Goal: Use online tool/utility: Utilize a website feature to perform a specific function

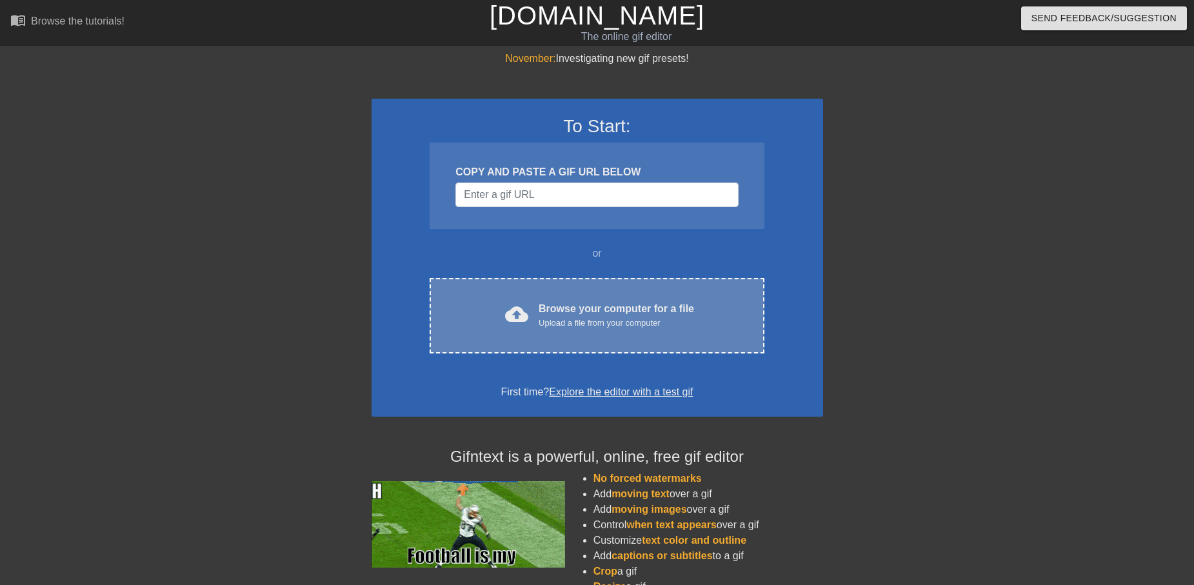
click at [551, 313] on div "Browse your computer for a file Upload a file from your computer" at bounding box center [616, 315] width 155 height 28
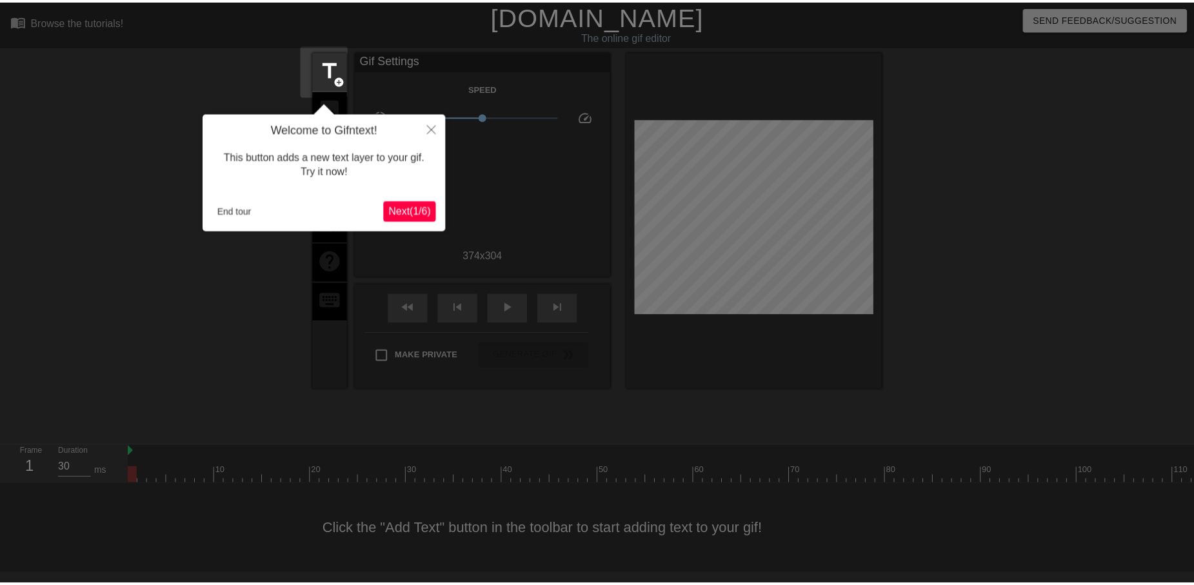
scroll to position [1, 0]
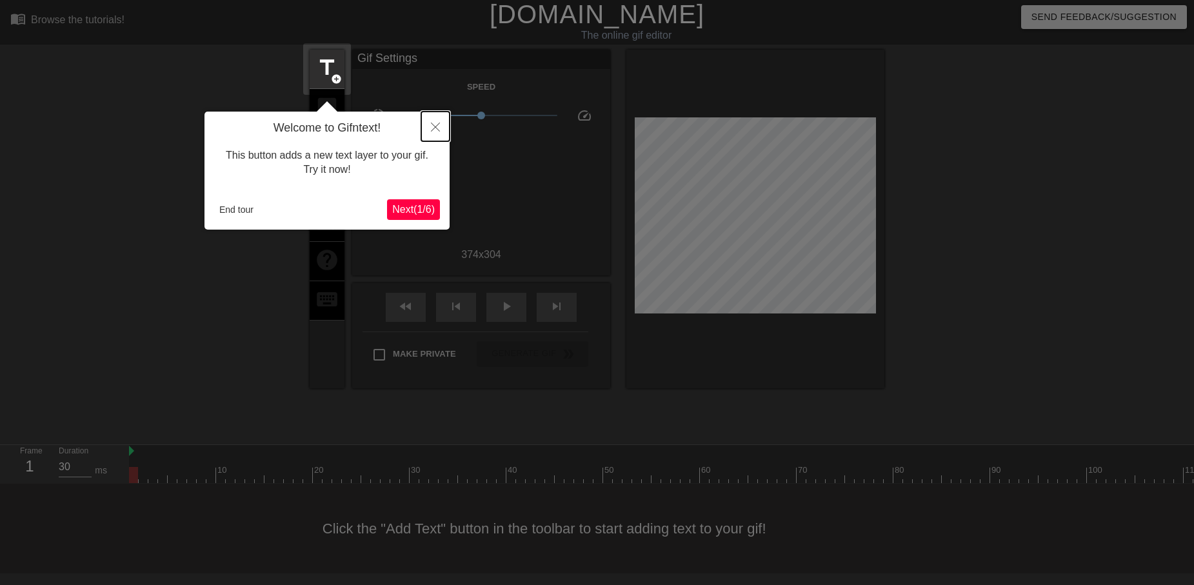
click at [437, 121] on button "Close" at bounding box center [435, 127] width 28 height 30
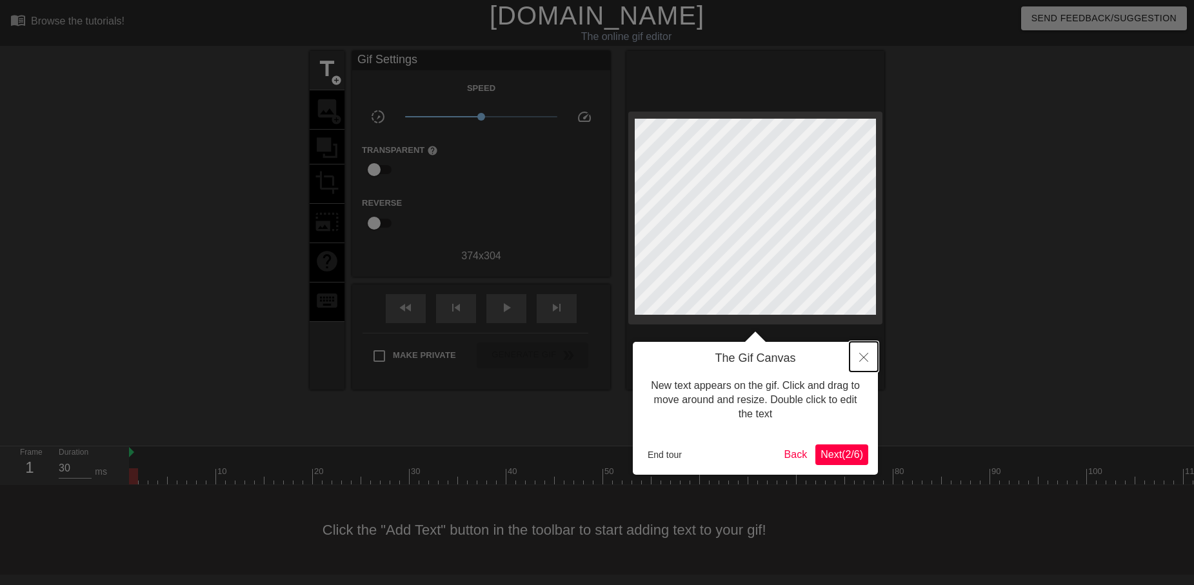
click at [867, 350] on button "Close" at bounding box center [863, 357] width 28 height 30
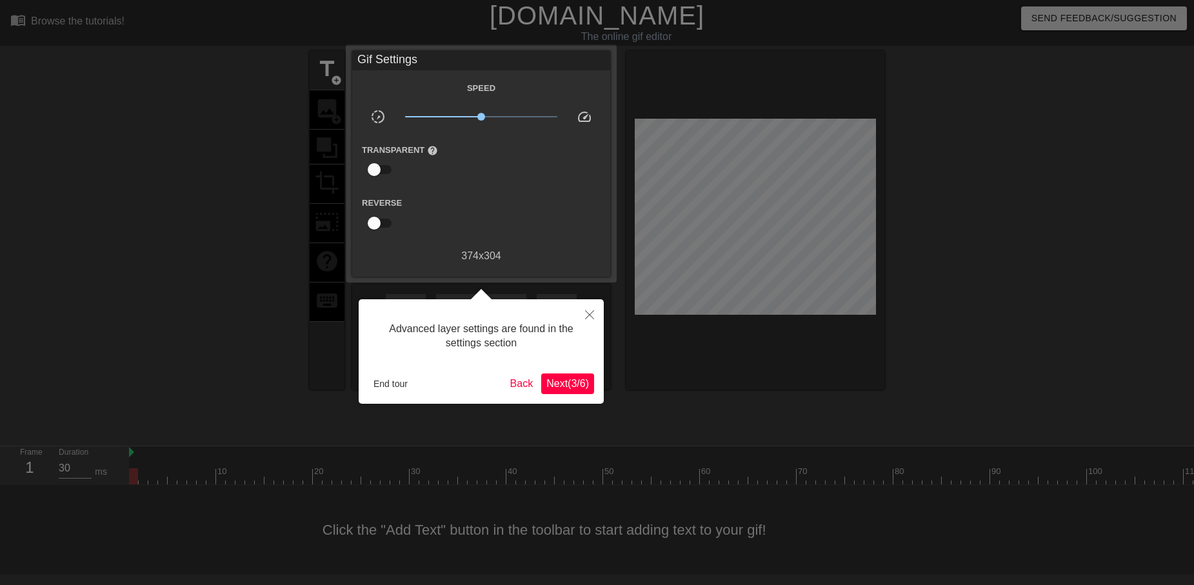
scroll to position [1, 0]
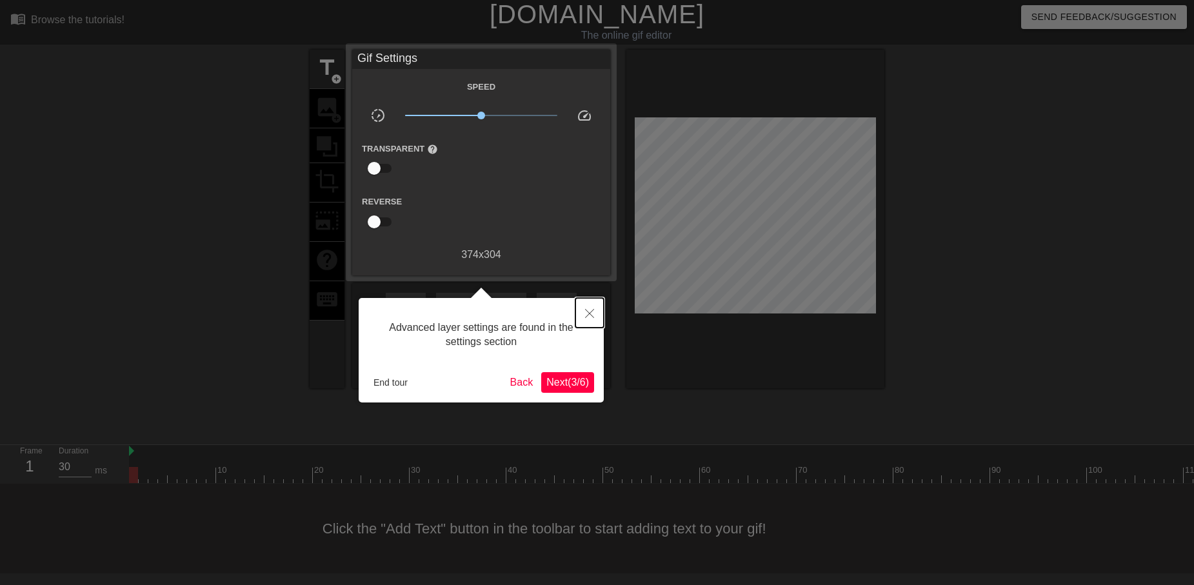
click at [593, 308] on button "Close" at bounding box center [589, 313] width 28 height 30
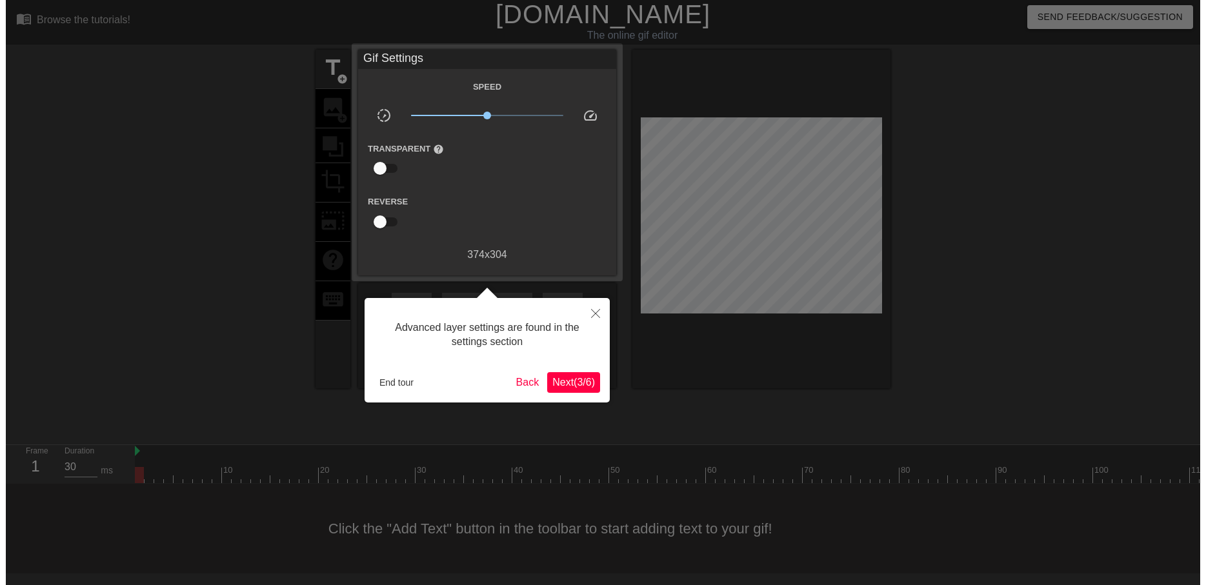
scroll to position [0, 0]
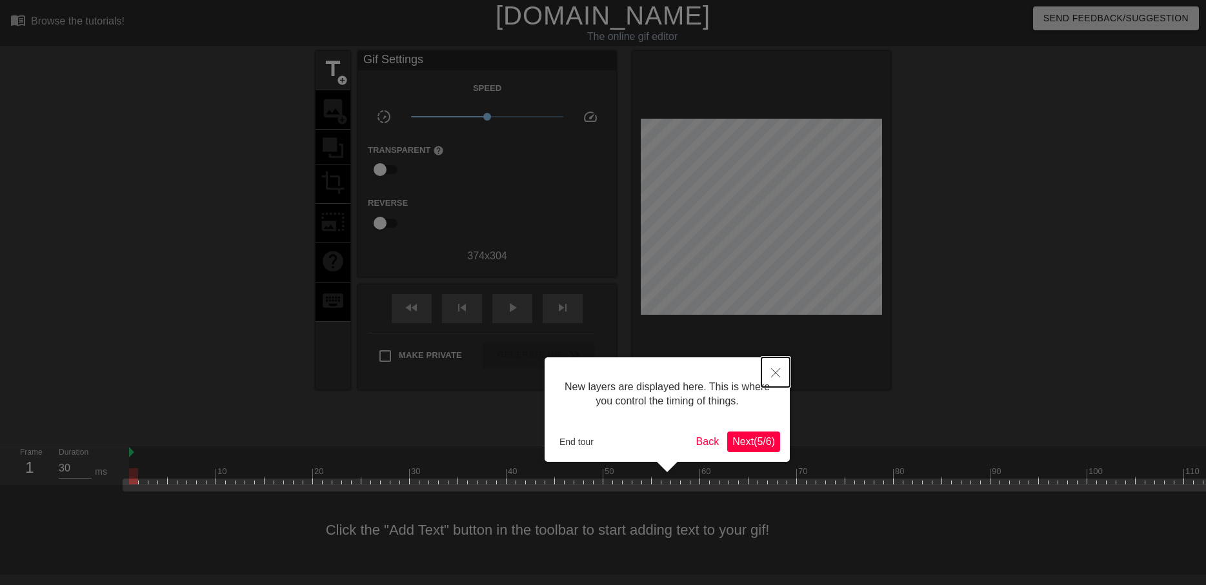
click at [772, 366] on button "Close" at bounding box center [775, 372] width 28 height 30
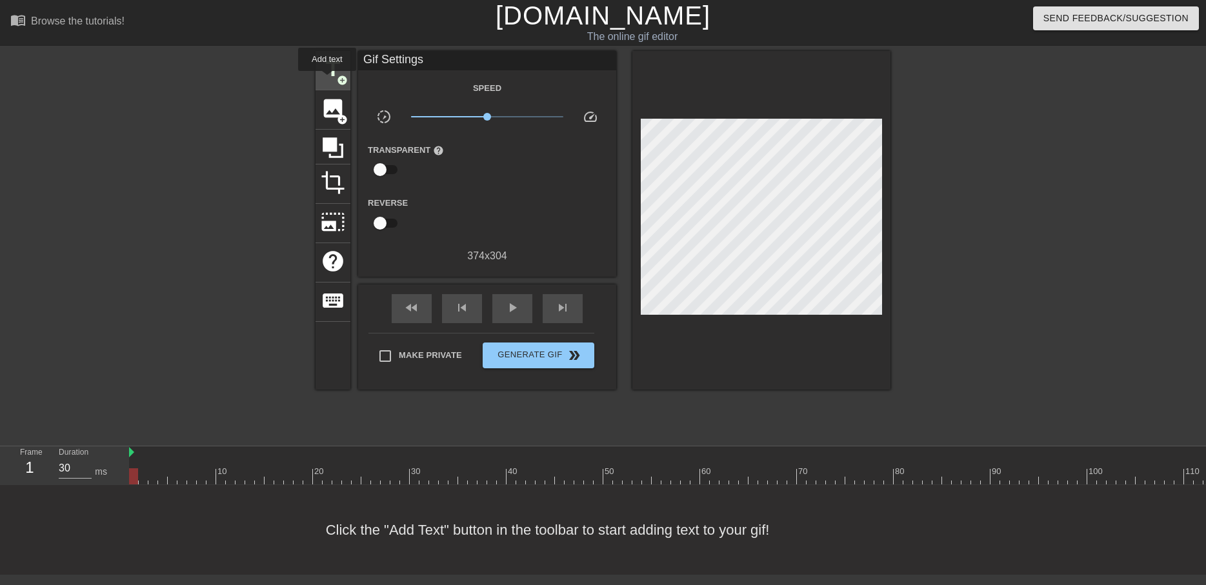
click at [327, 80] on span "title" at bounding box center [333, 69] width 25 height 25
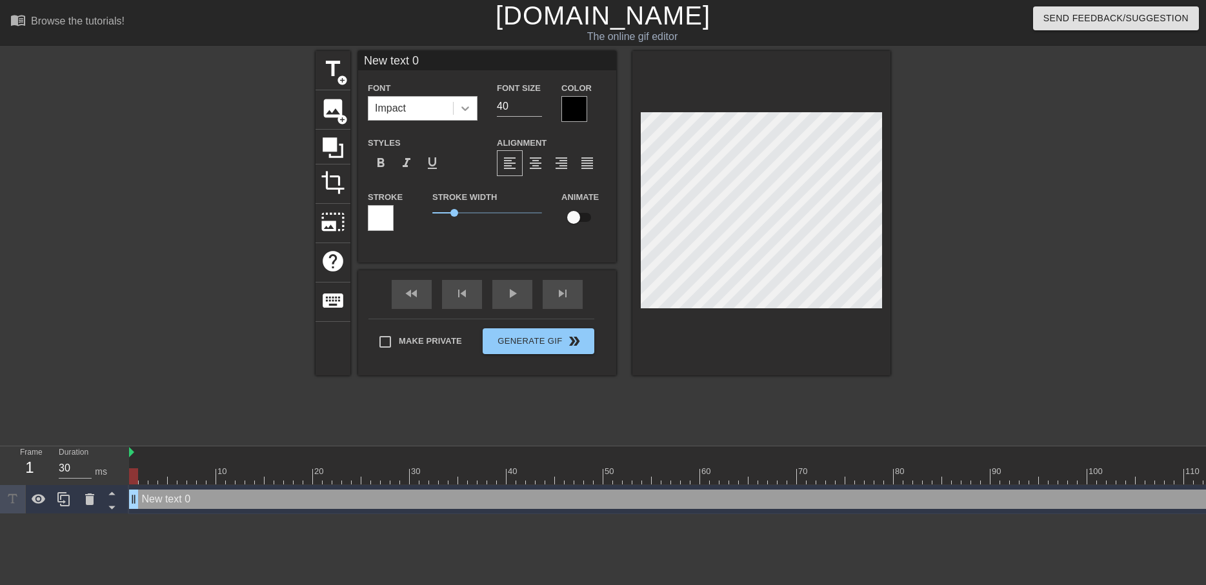
click at [466, 105] on icon at bounding box center [465, 108] width 13 height 13
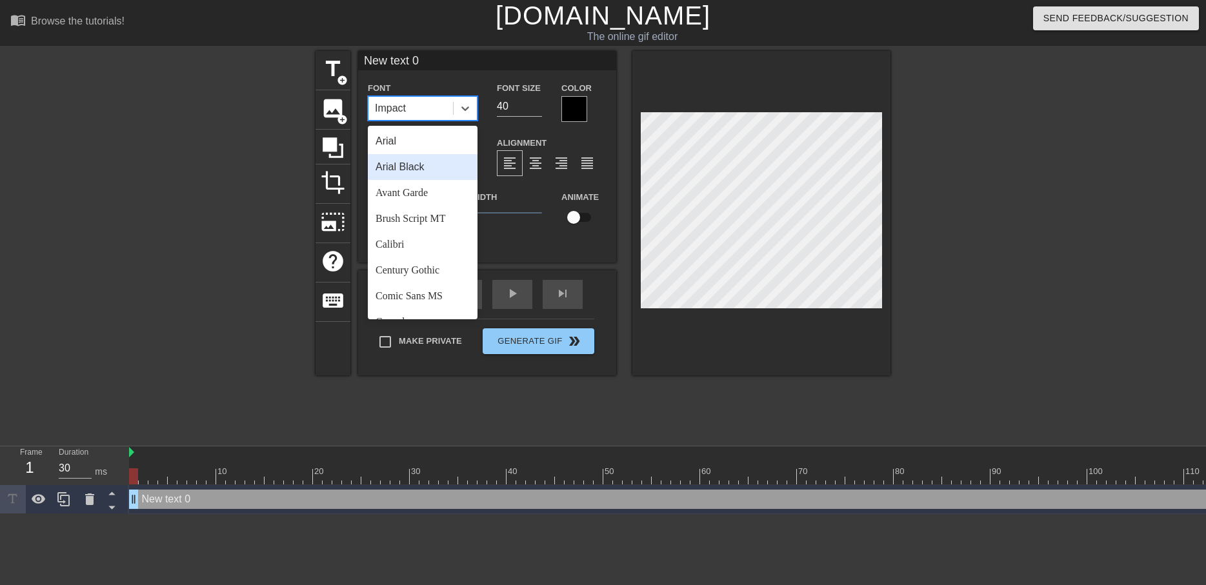
click at [436, 168] on div "Arial Black" at bounding box center [423, 167] width 110 height 26
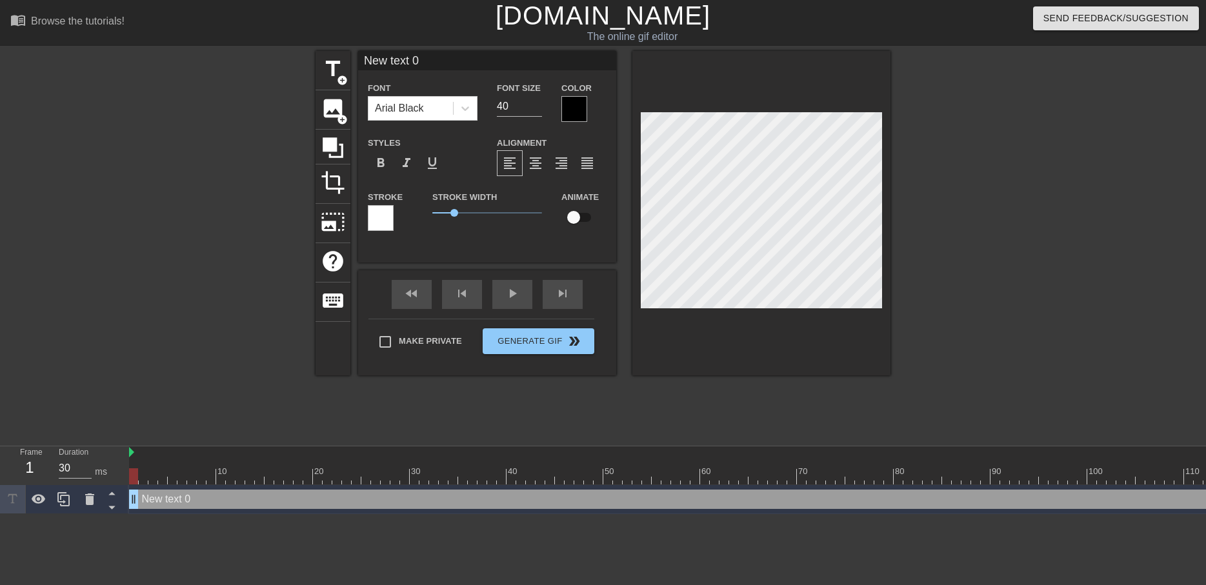
click at [568, 112] on div at bounding box center [574, 109] width 26 height 26
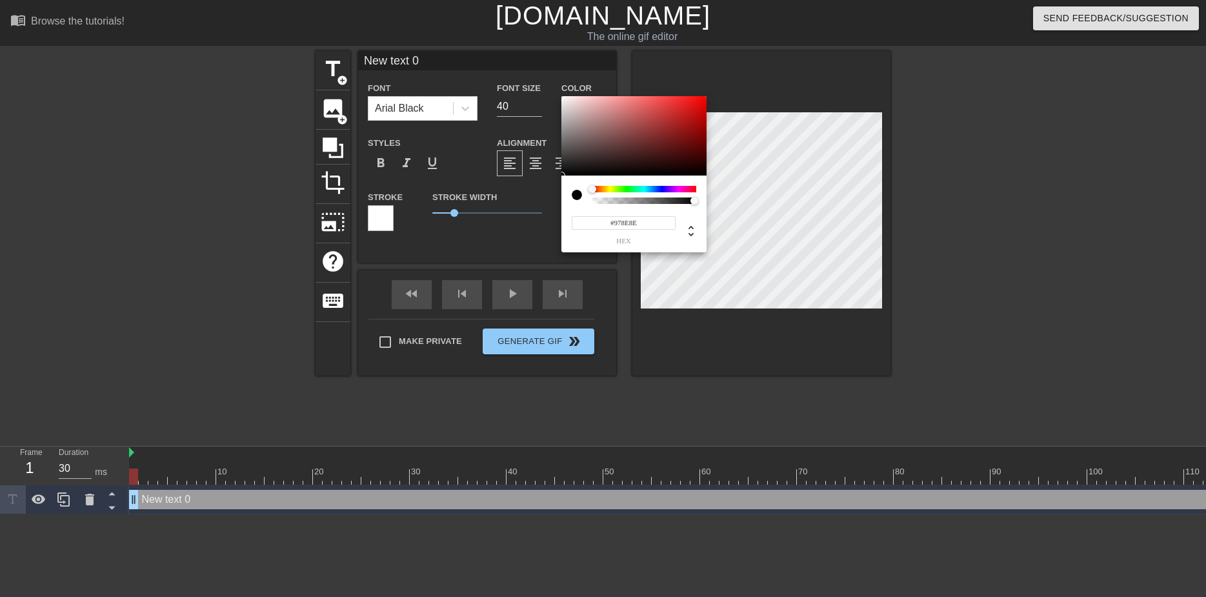
type input "#FFFFFF"
drag, startPoint x: 570, startPoint y: 133, endPoint x: 499, endPoint y: 52, distance: 107.0
click at [499, 52] on div "#FFFFFF hex" at bounding box center [603, 298] width 1206 height 597
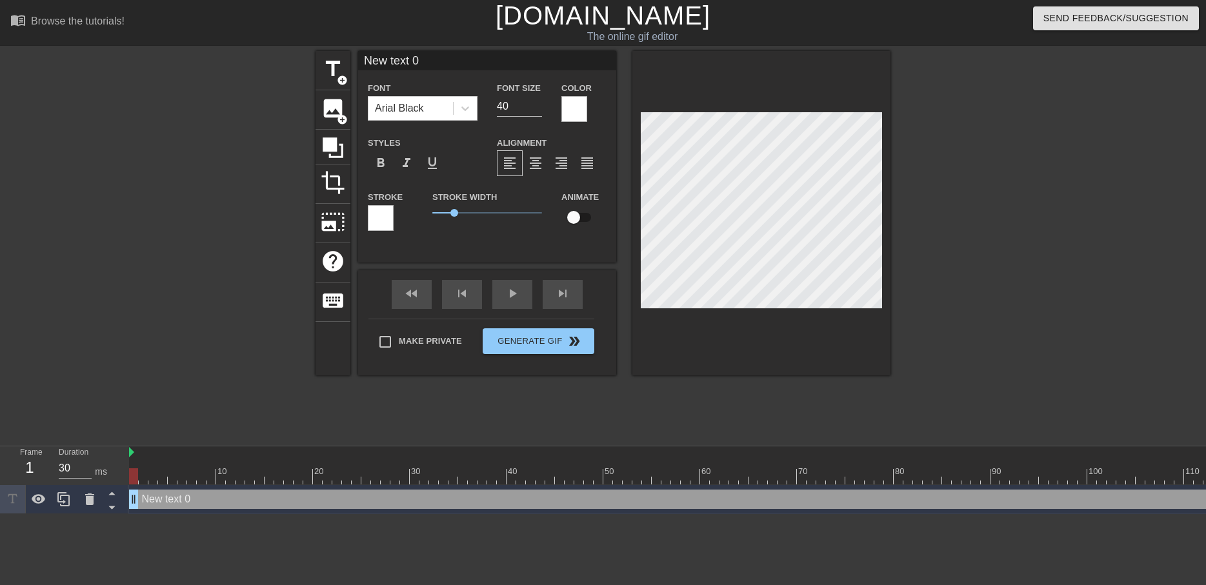
scroll to position [2, 3]
click at [524, 106] on input "40" at bounding box center [519, 106] width 45 height 21
type input "4"
type input "25"
click at [503, 286] on div "title add_circle image add_circle crop photo_size_select_large help keyboard Ne…" at bounding box center [602, 213] width 575 height 324
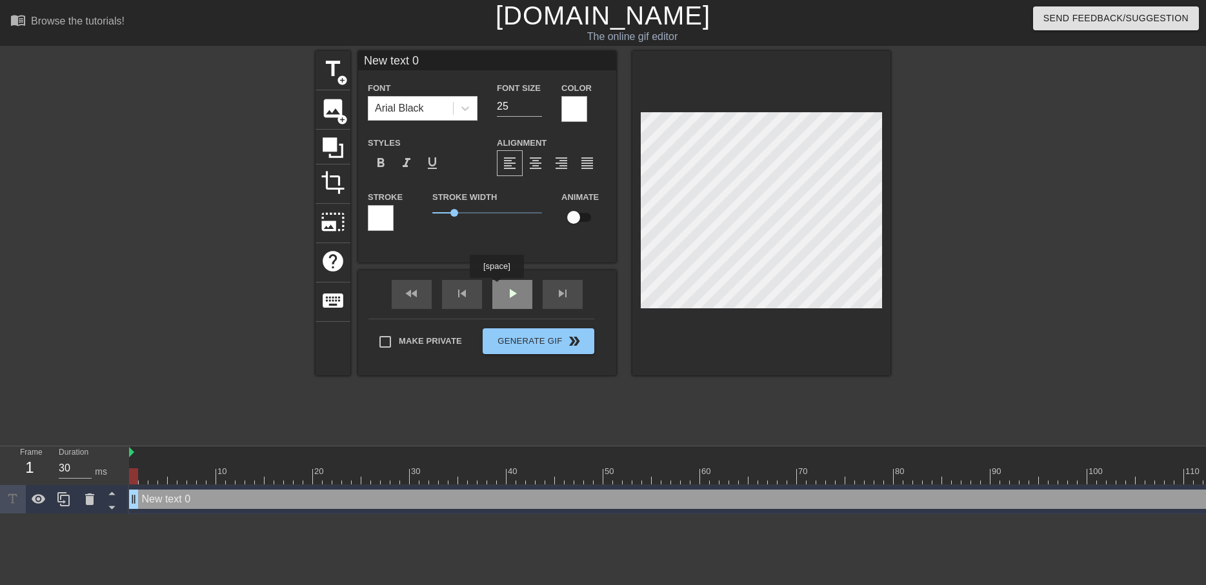
type input "M"
type textarea "M"
type input "MI"
type textarea "MI"
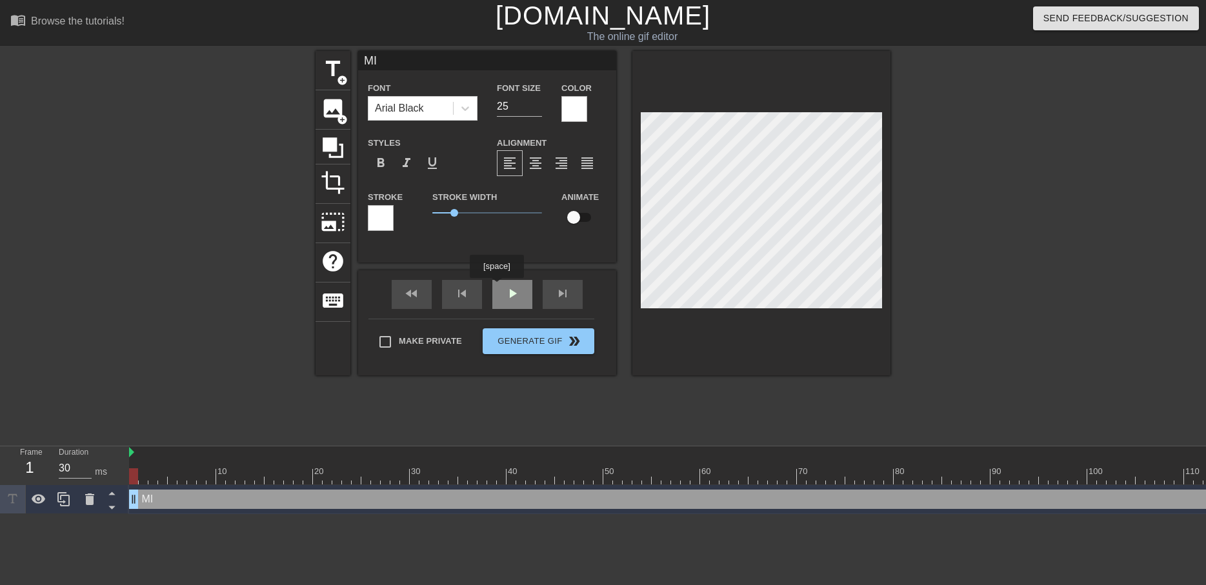
type input "MIX"
type textarea "MIX"
type input "MIX."
type textarea "MIX."
type input "MIX."
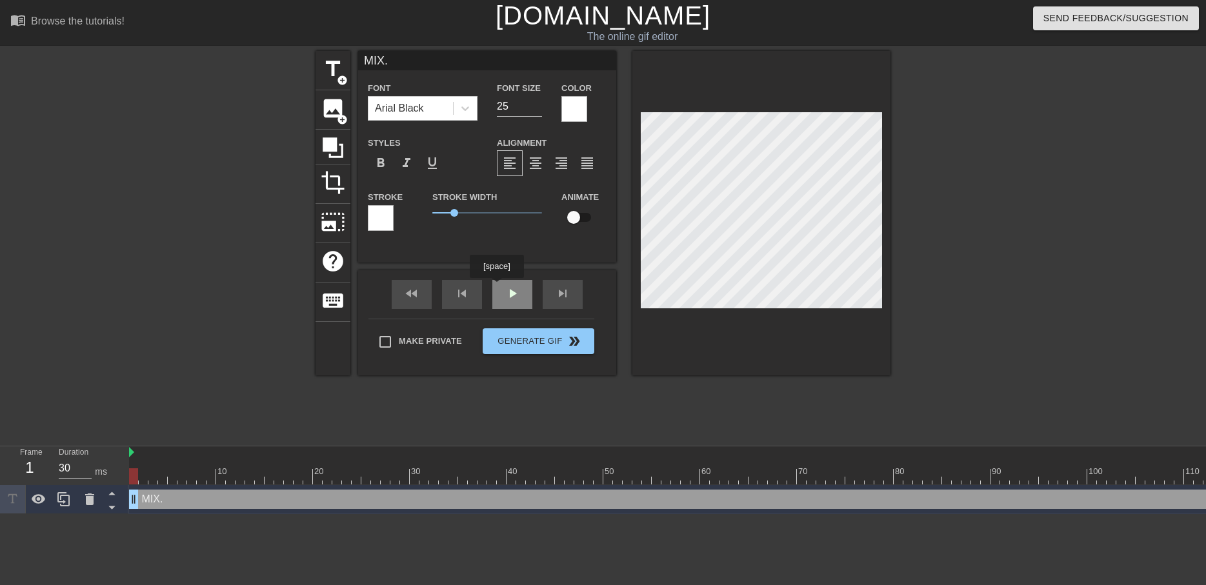
type textarea "MIX."
type input "MIX. 0"
type textarea "MIX. 0"
type input "MIX. 02"
type textarea "MIX. 02"
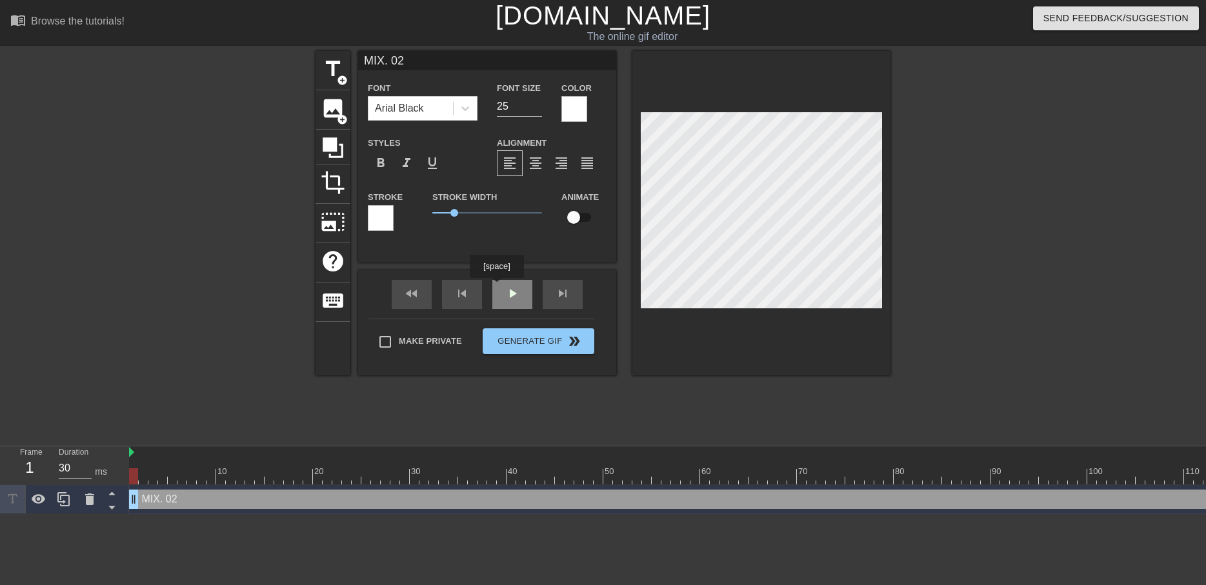
scroll to position [2, 3]
type input "MIX. 02"
type textarea "MIX. 02"
type input "MIX. 02 -"
type textarea "MIX. 02 -"
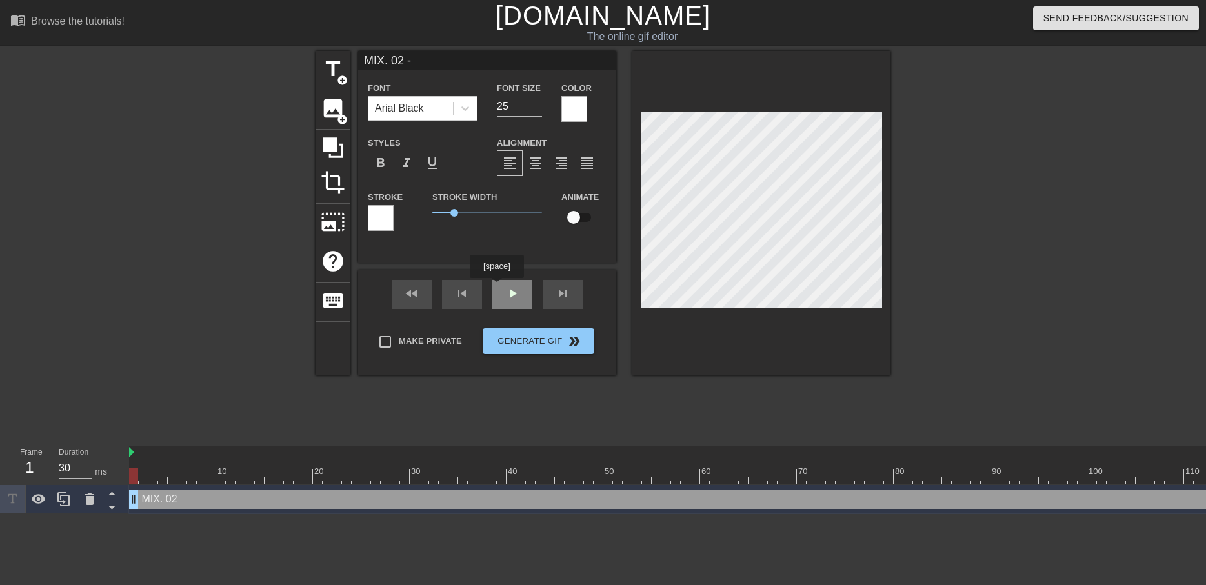
type input "MIX. 02 -"
type textarea "MIX. 02 -"
type input "MIX. 02 - B"
type textarea "MIX. 02 - B"
type input "MIX. 02 - BO"
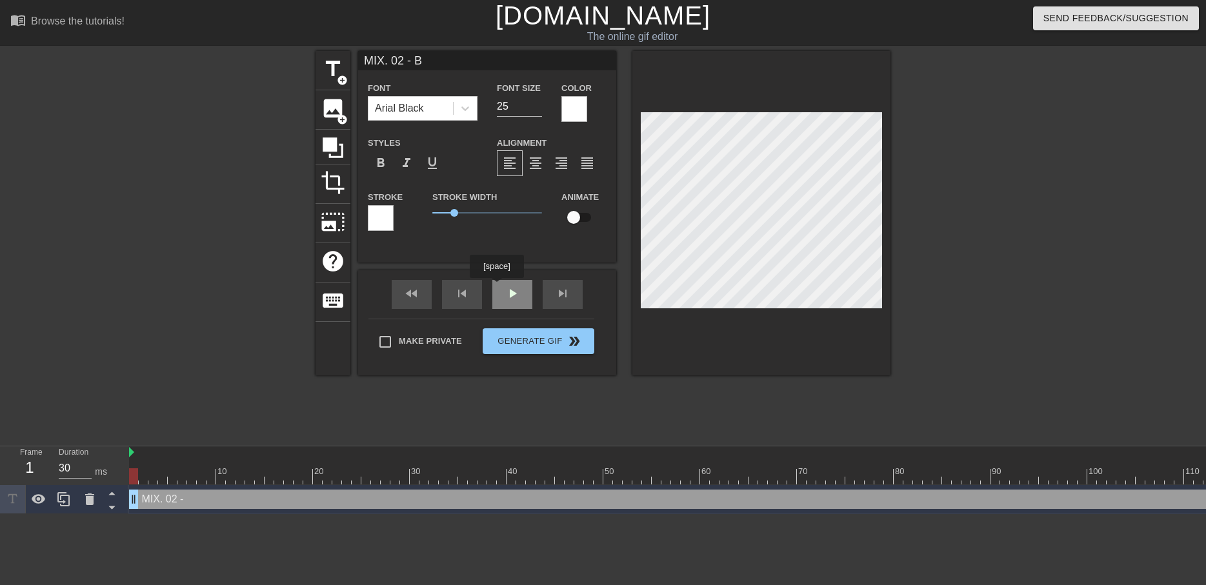
type textarea "MIX. 02 - BO"
type input "MIX. 02 - BOT"
type textarea "MIX. 02 - BOT"
type input "MIX. 02 - BOTH"
type textarea "MIX. 02 - BOTH"
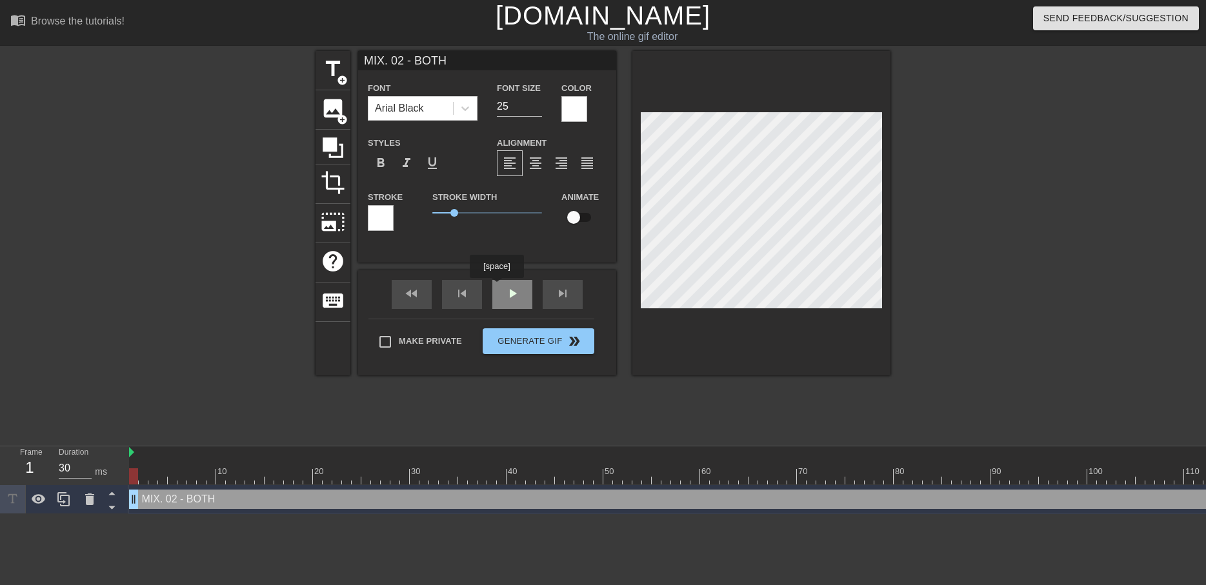
scroll to position [2, 5]
type input "MIX. 02 - [PERSON_NAME]"
type textarea "MIX. 02 - [PERSON_NAME]"
type input "MIX. 02 - BOTHER"
type textarea "MIX. 02 - BOTHER"
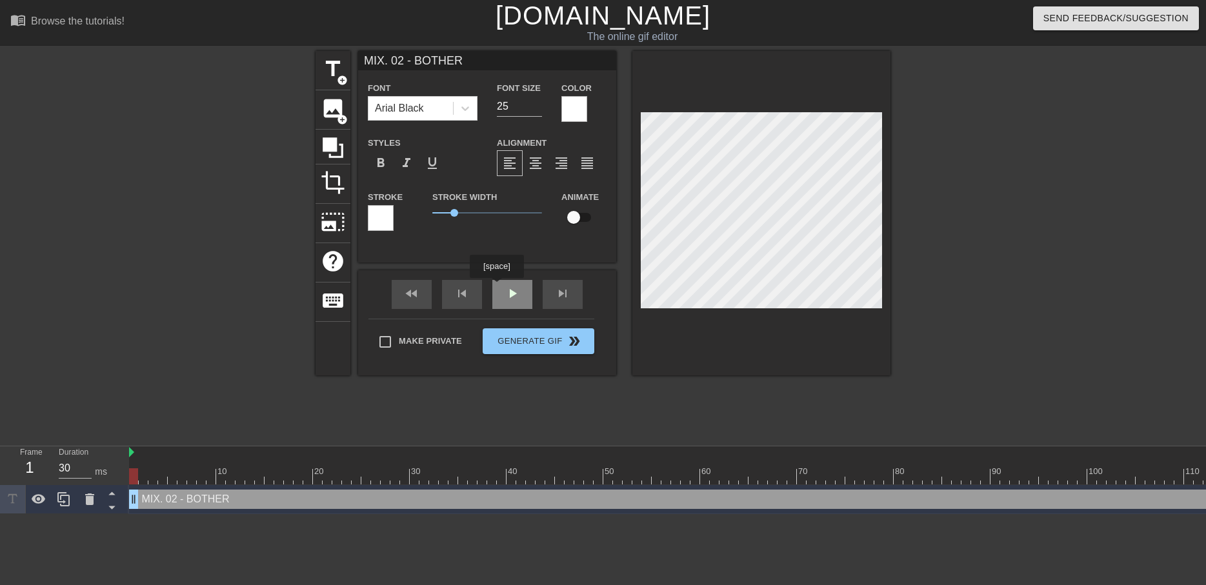
type input "MIX. 02 - BOTHERE"
type textarea "MIX. 02 - BOTHERE"
type input "MIX. 02 - BOTHERED"
type textarea "MIX. 02 - BOTHERED"
type input "MIX. 02 - BOTHERED!"
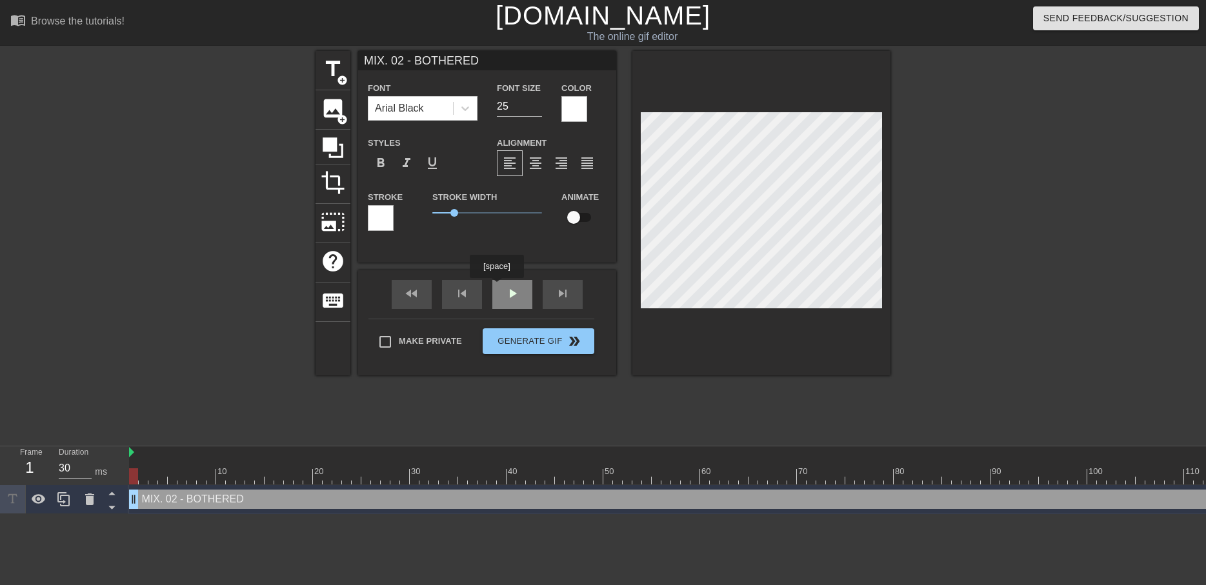
type textarea "MIX. 02 - BOTHERED!"
type input "MIX. 02 - BOTHERED!"
type textarea "MIX. 02 - BOTHERED!"
type input "MIX. 02 - BOTHERED!F"
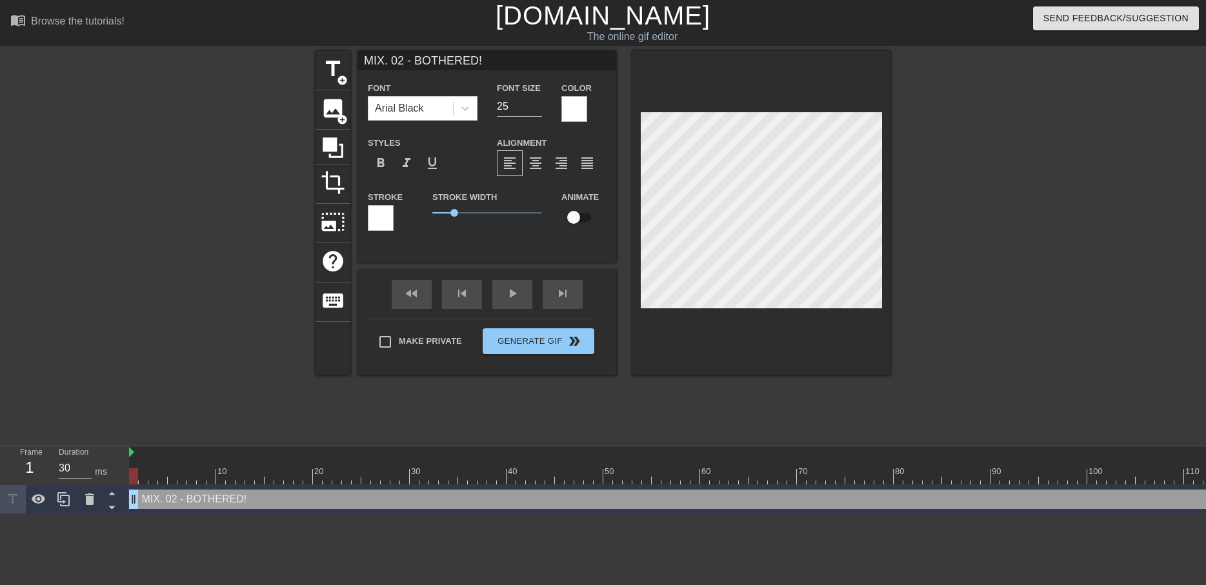
type textarea "MIX. 02 - BOTHERED! F"
type input "MIX. 02 - BOTHERED!FE"
type textarea "MIX. 02 - BOTHERED! FE"
type input "MIX. 02 - BOTHERED!FEM"
type textarea "MIX. 02 - BOTHERED! FEM"
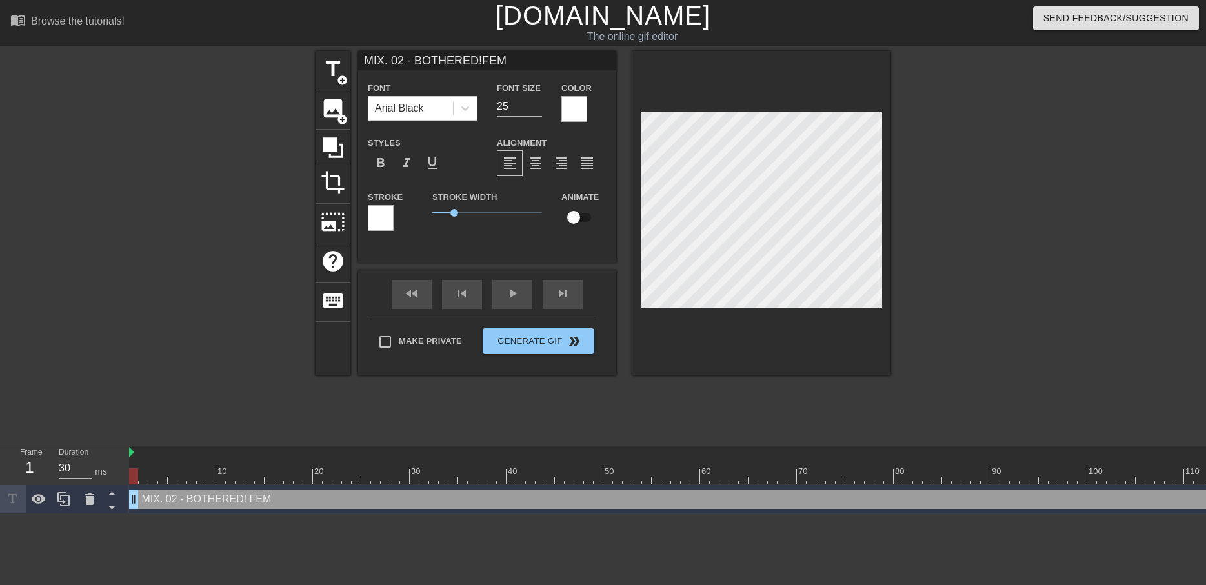
type input "MIX. 02 - BOTHERED!FEMT"
type textarea "MIX. 02 - BOTHERED! FEMT"
type input "MIX. 02 - BOTHERED!FEMTA"
type textarea "MIX. 02 - BOTHERED! FEMTA"
type input "MIX. 02 - BOTHERED!FEMTAN"
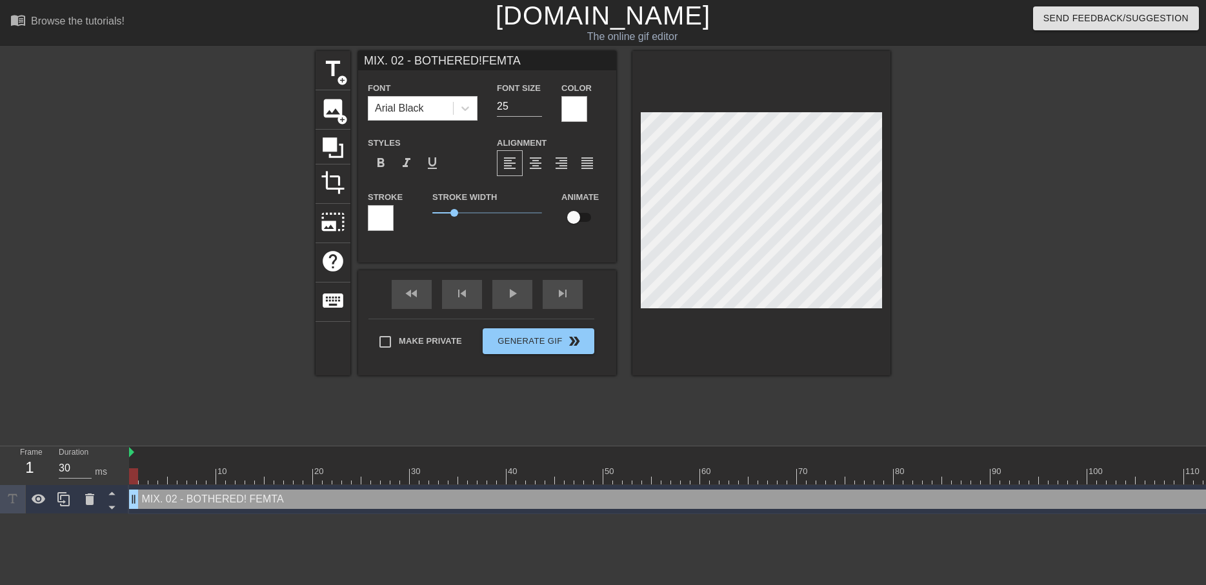
type textarea "MIX. 02 - BOTHERED! FEMTAN"
type input "MIX. 02 - BOTHERED!FEMTANY"
type textarea "MIX. 02 - BOTHERED! FEMTANY"
type input "MIX. 02 - BOTHERED!FEMTANYL"
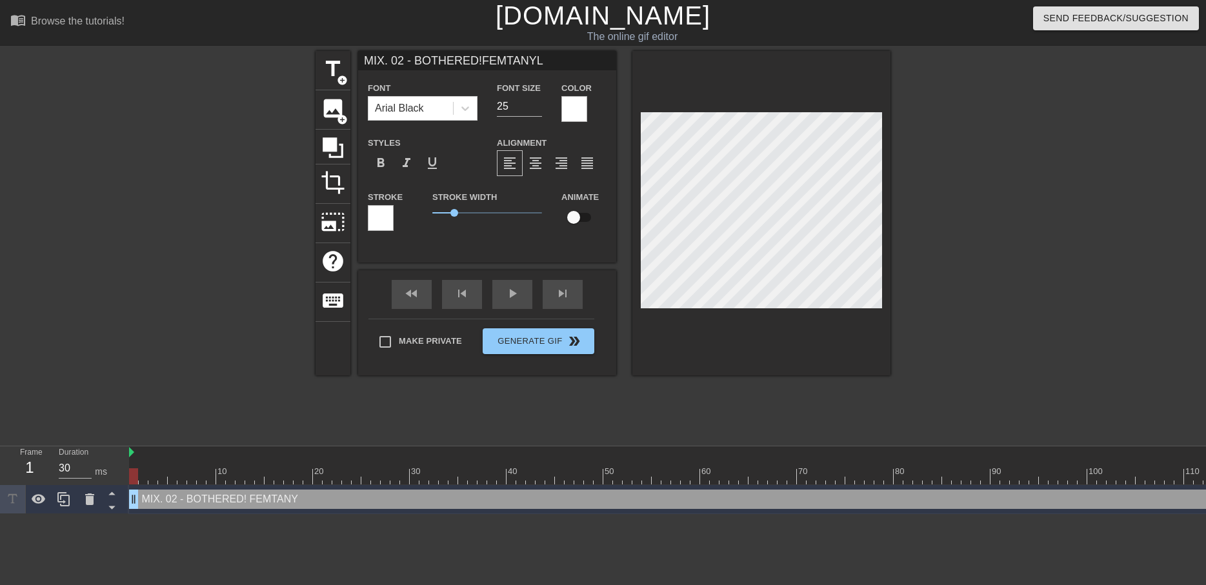
scroll to position [3, 3]
type textarea "MIX. 02 - BOTHERED! FEMTANYL"
type input "MIX. 02 - BOTHERED! FEMTANYL"
type textarea "MIX. 02 - BOTHERED! FEMTANYL"
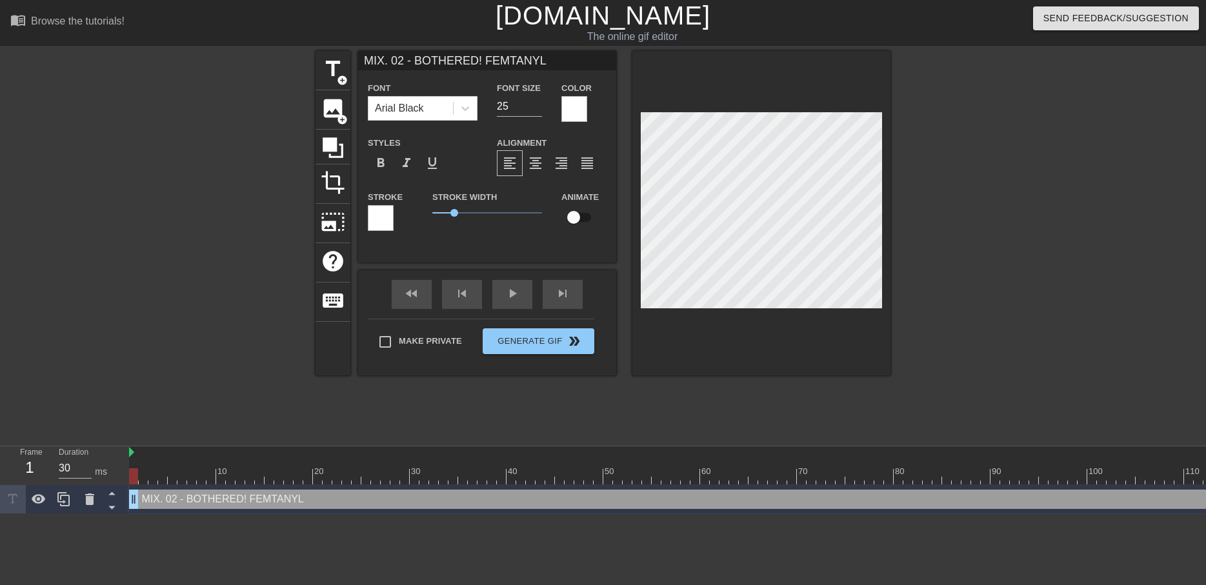
type input "MIX. 02 - BOTHERED! FEMTANYL"
type textarea "MIX. 02 - BOTHERED! FEMTANYL"
type input "MIX. 02 - BOTHERED! FEMTANYL"
type textarea "MIX. 02 - BOTHERED! FEMTANYL"
type input "MIX. 02 - BOTHERED! FEMTANYL"
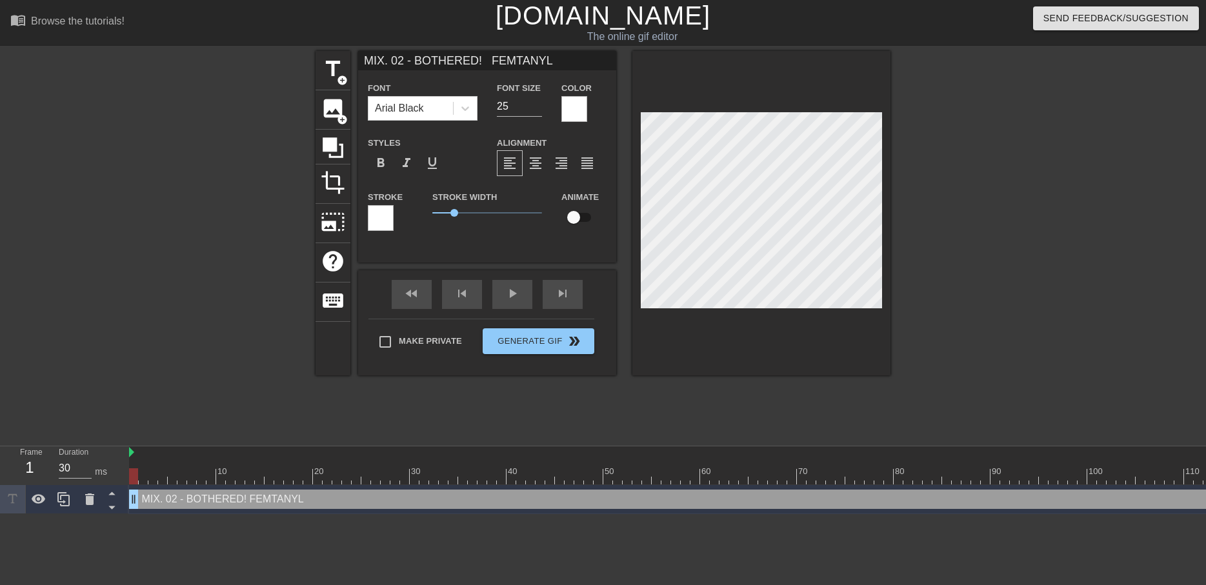
type textarea "MIX. 02 - BOTHERED! FEMTANYL"
type input "MIX. 02 - BOTHERED! FEMTANYL"
type textarea "MIX. 02 - BOTHERED! FEMTANYL"
type input "MIX. 02 - BOTHERED! FEMTANYL"
type textarea "MIX. 02 - BOTHERED! FEMTANYL"
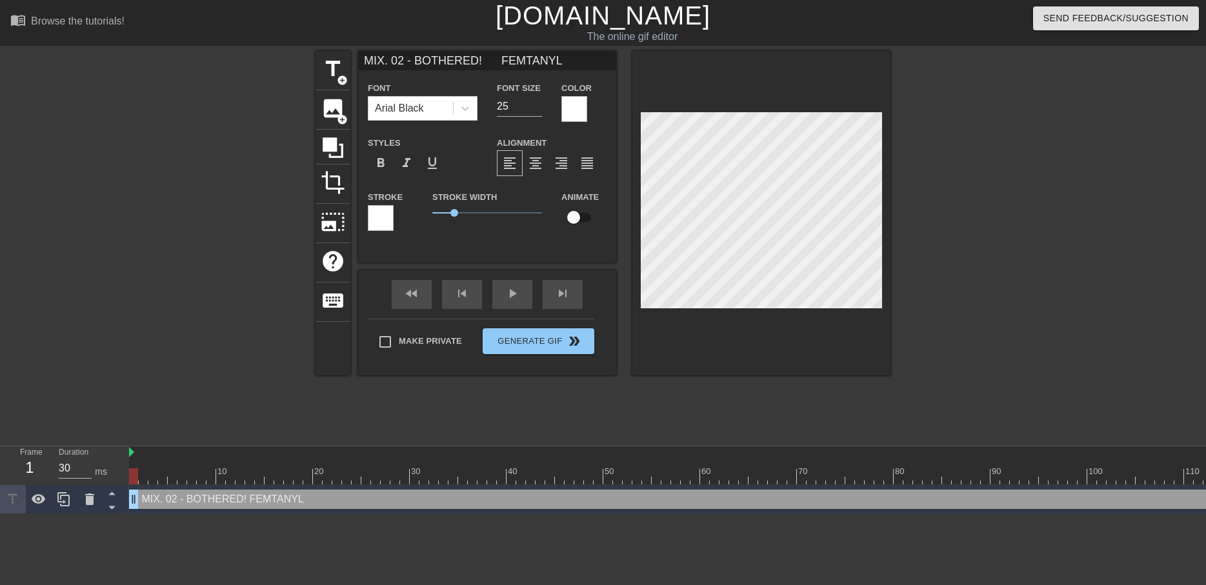
type input "MIX. 02 - BOTHERED! FEMTANYL"
type textarea "MIX. 02 - BOTHERED! FEMTANYL"
click at [575, 108] on div at bounding box center [574, 109] width 26 height 26
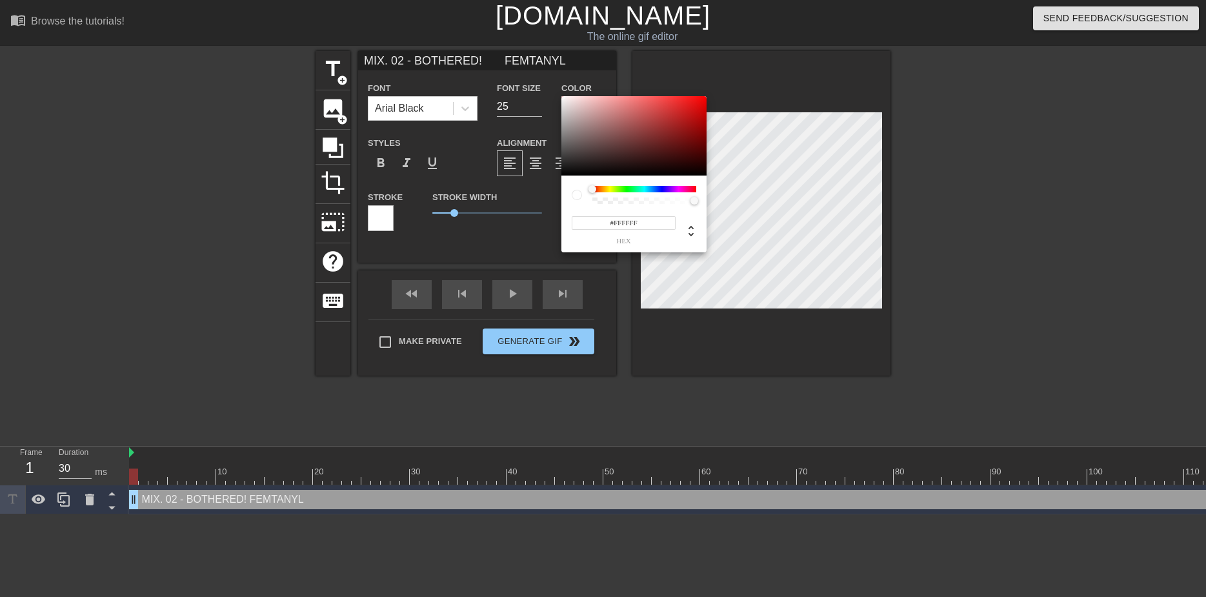
type input "MIX. 02 - BOTHERED! FEMTANYL"
type input "#916B6B"
type input "MIX. 02 - BOTHERED! FEMTANYL"
type input "#866363"
type input "MIX. 02 - BOTHERED! FEMTANYL"
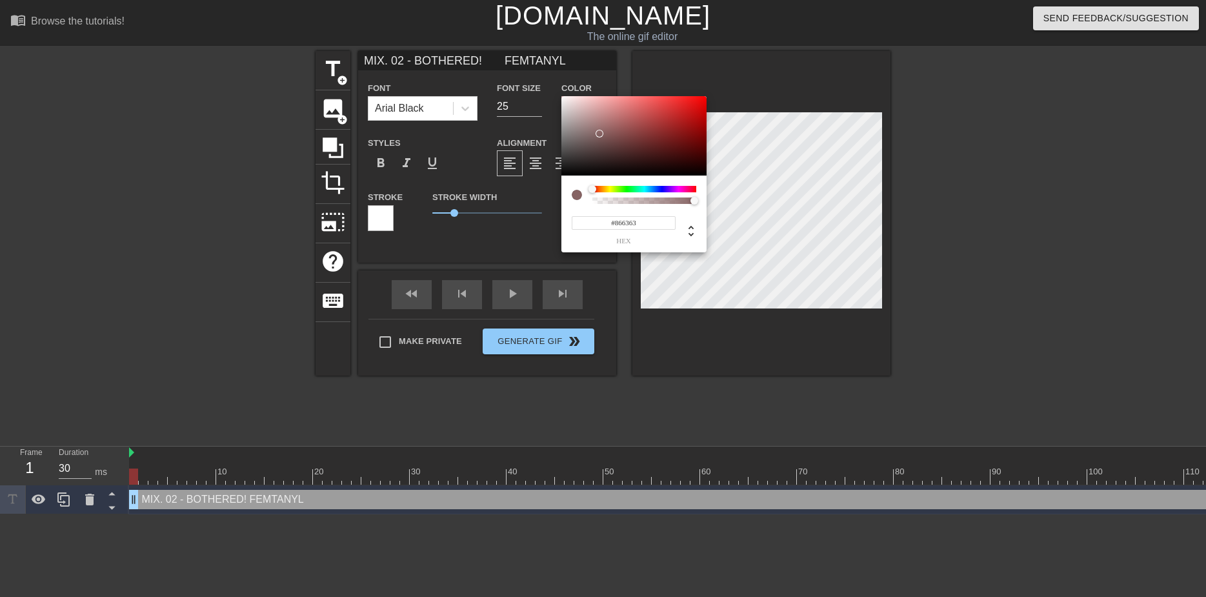
type input "#4F3939"
type input "MIX. 02 - BOTHERED! FEMTANYL"
type input "#090505"
type input "MIX. 02 - BOTHERED! FEMTANYL"
type input "#000000"
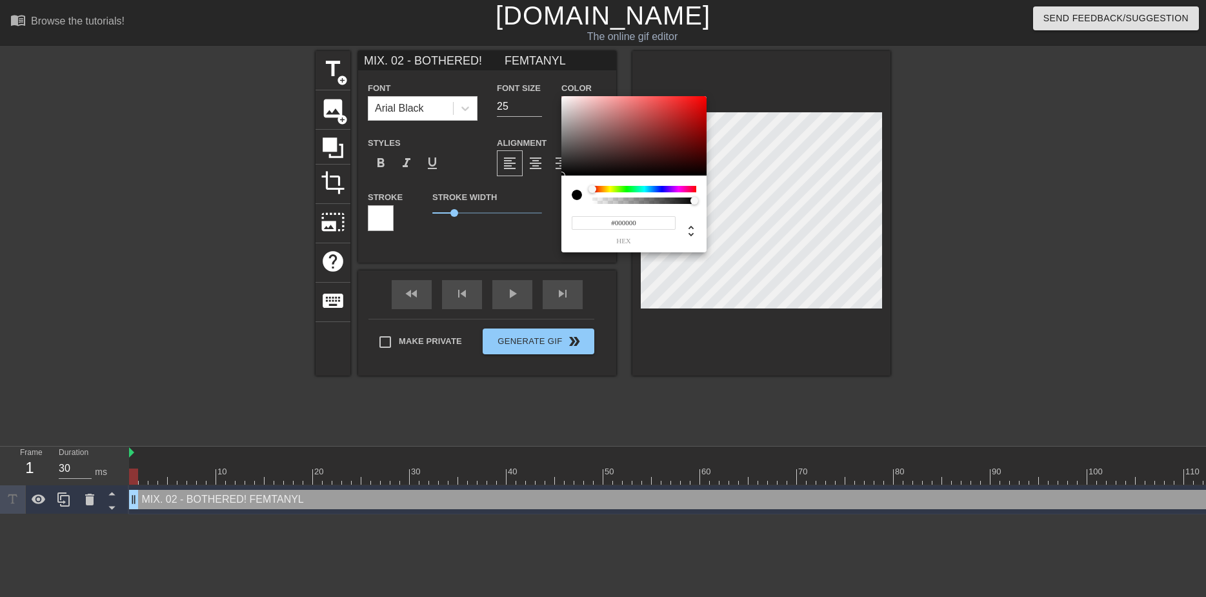
drag, startPoint x: 599, startPoint y: 130, endPoint x: 836, endPoint y: 241, distance: 262.0
click at [836, 241] on div "#000000 hex" at bounding box center [603, 298] width 1206 height 597
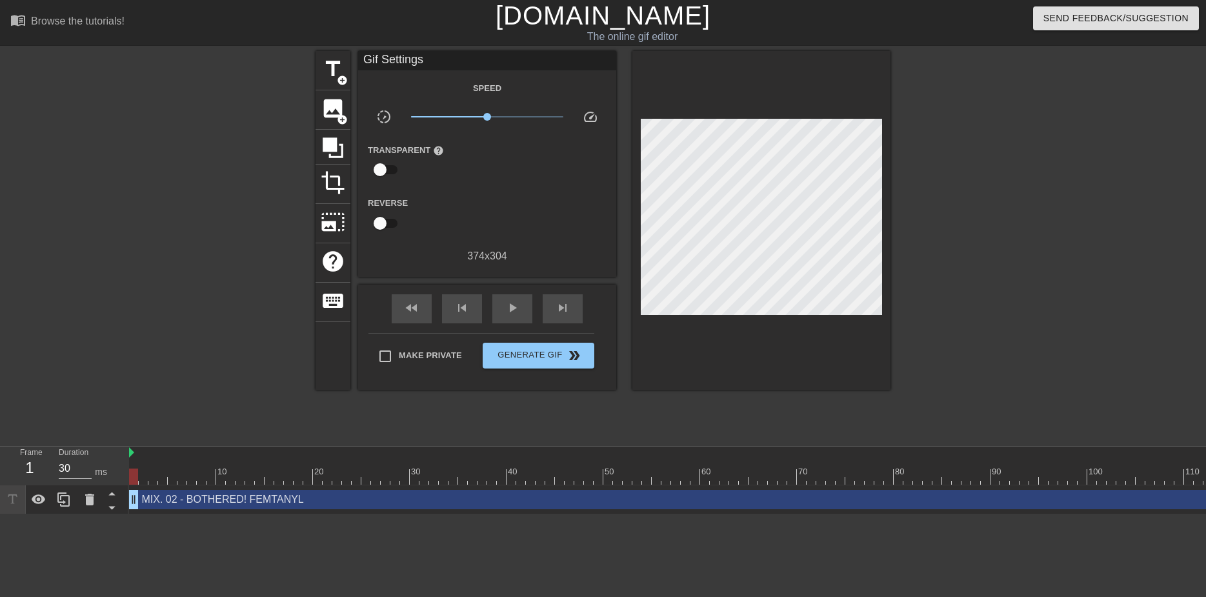
drag, startPoint x: 490, startPoint y: 257, endPoint x: 409, endPoint y: 237, distance: 83.7
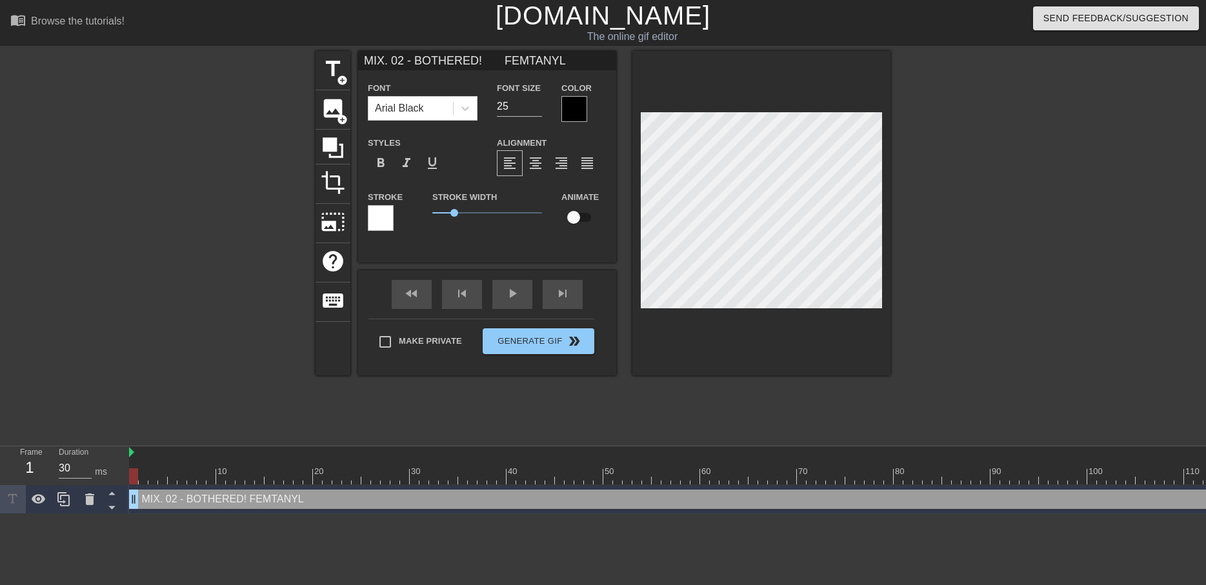
click at [379, 217] on div at bounding box center [381, 218] width 26 height 26
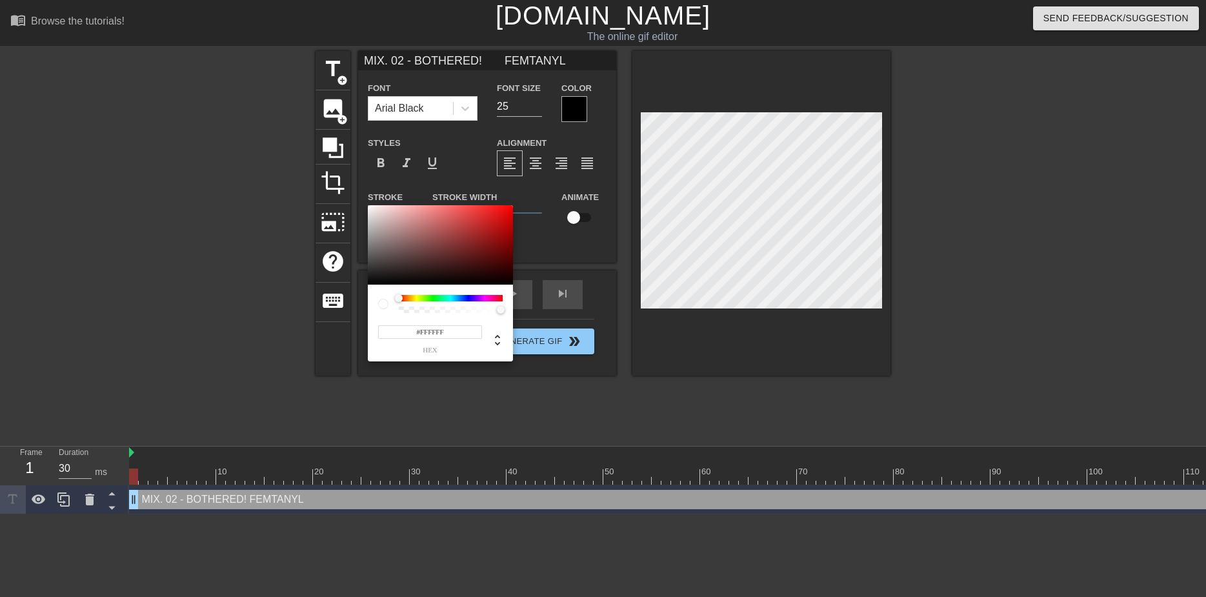
type input "MIX. 02 - BOTHERED! FEMTANYL"
type input "#AC7979"
type input "MIX. 02 - BOTHERED! FEMTANYL"
type input "#825050"
type input "MIX. 02 - BOTHERED! FEMTANYL"
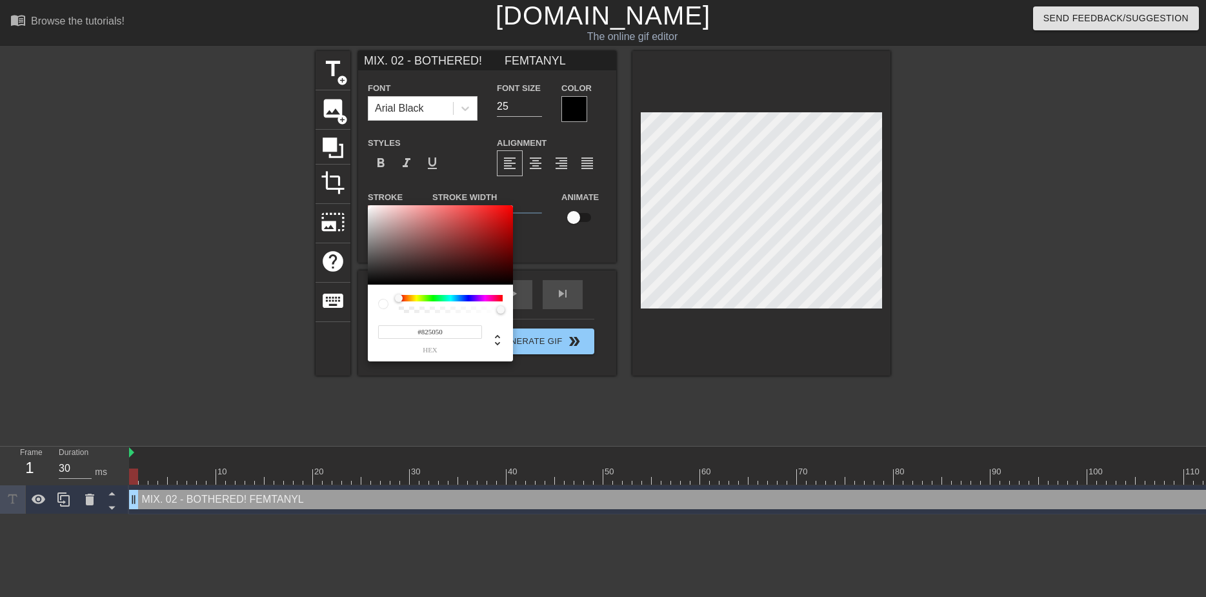
type input "#030000"
type input "MIX. 02 - BOTHERED! FEMTANYL"
type input "#000000"
type input "MIX. 02 - BOTHERED! FEMTANYL"
drag, startPoint x: 410, startPoint y: 231, endPoint x: 639, endPoint y: 330, distance: 248.8
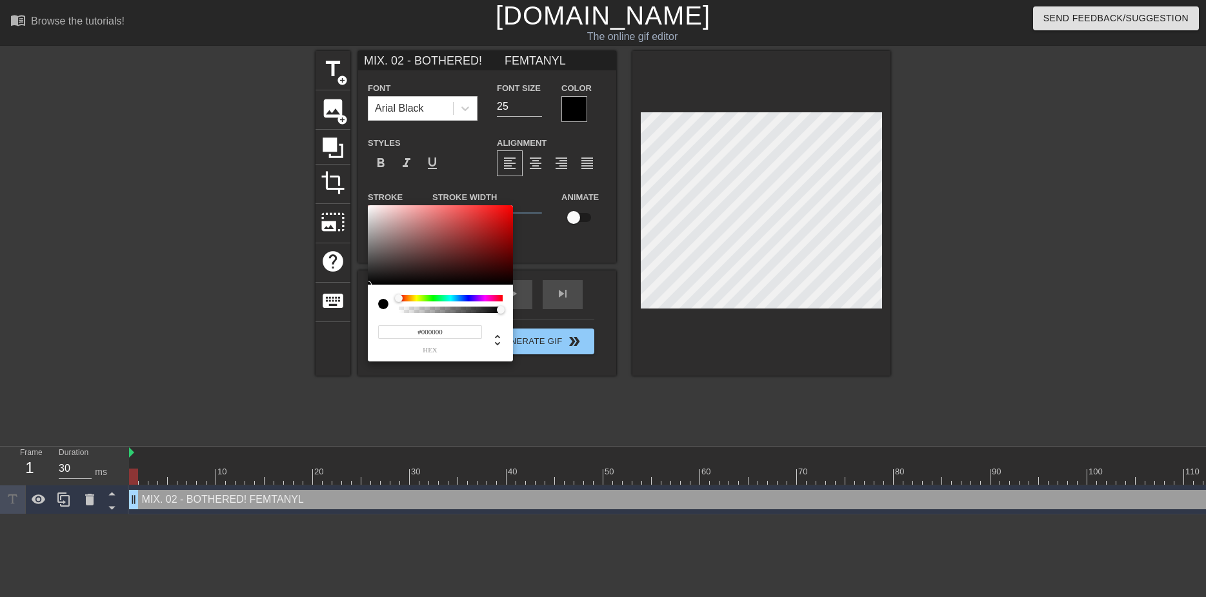
click at [639, 330] on div "#000000 hex" at bounding box center [603, 298] width 1206 height 597
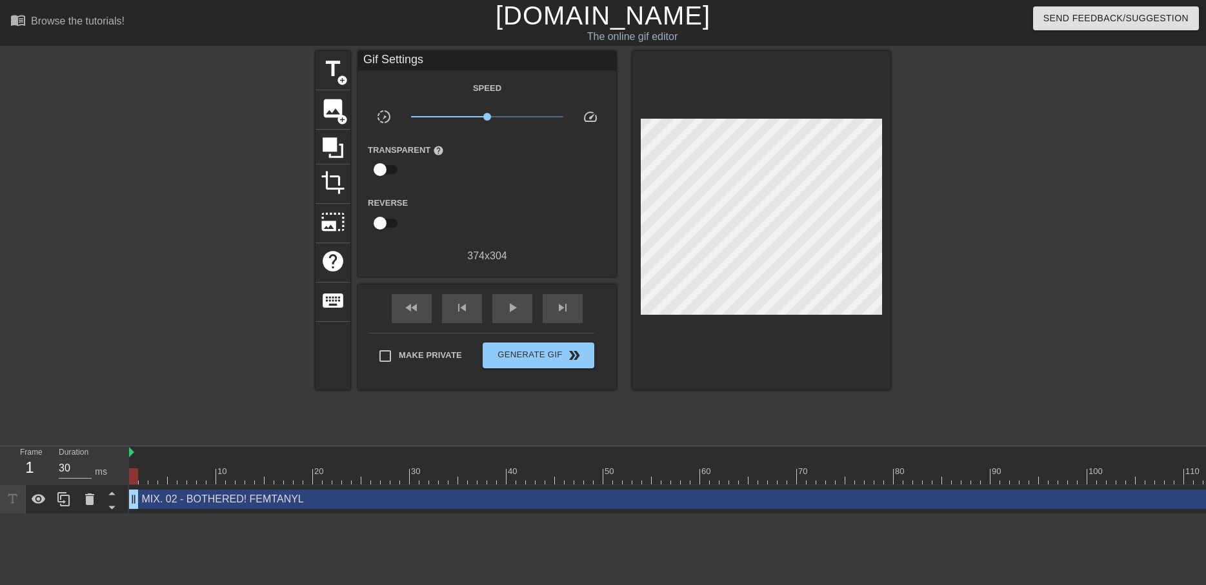
click at [788, 343] on div at bounding box center [761, 220] width 258 height 339
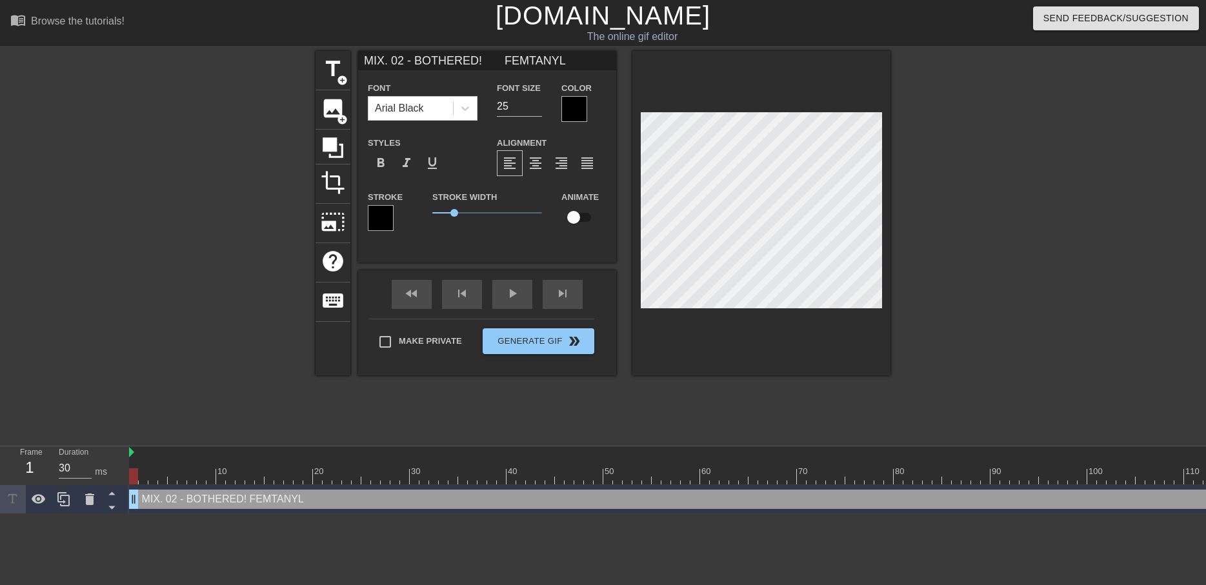
click at [1070, 157] on div at bounding box center [1003, 244] width 194 height 387
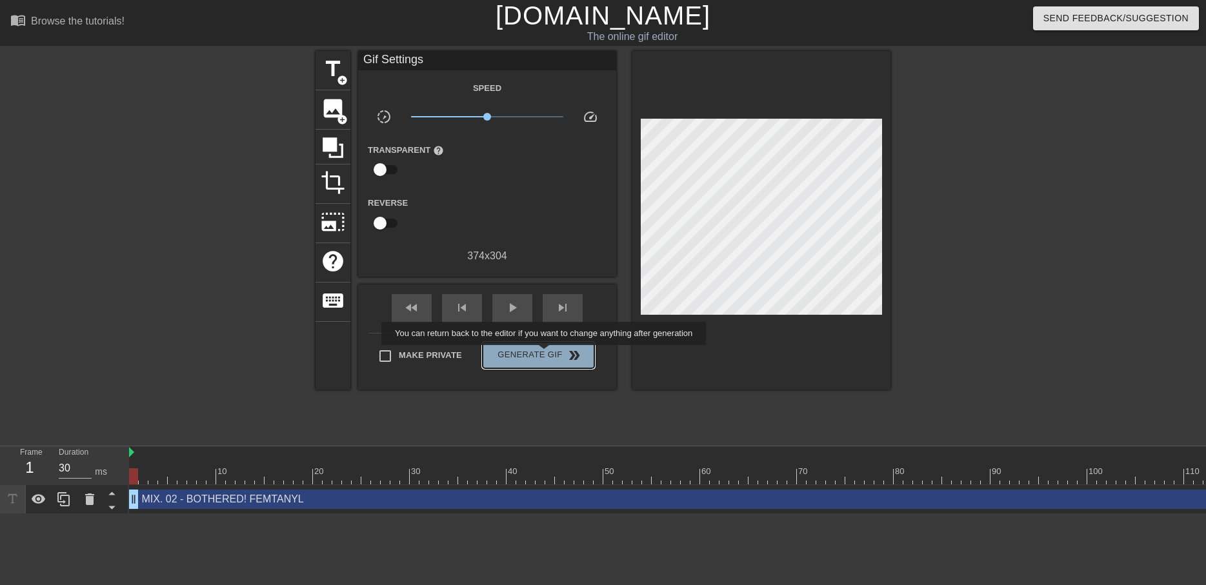
click at [545, 354] on span "Generate Gif double_arrow" at bounding box center [538, 355] width 101 height 15
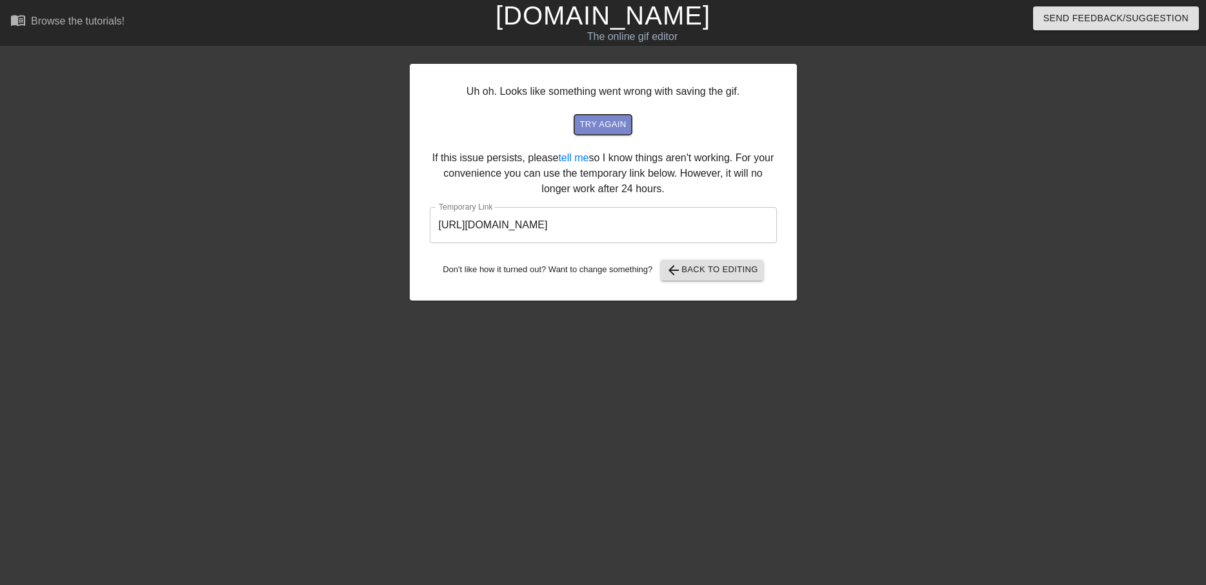
click at [582, 123] on span "try again" at bounding box center [602, 124] width 46 height 15
